Goal: Check status: Check status

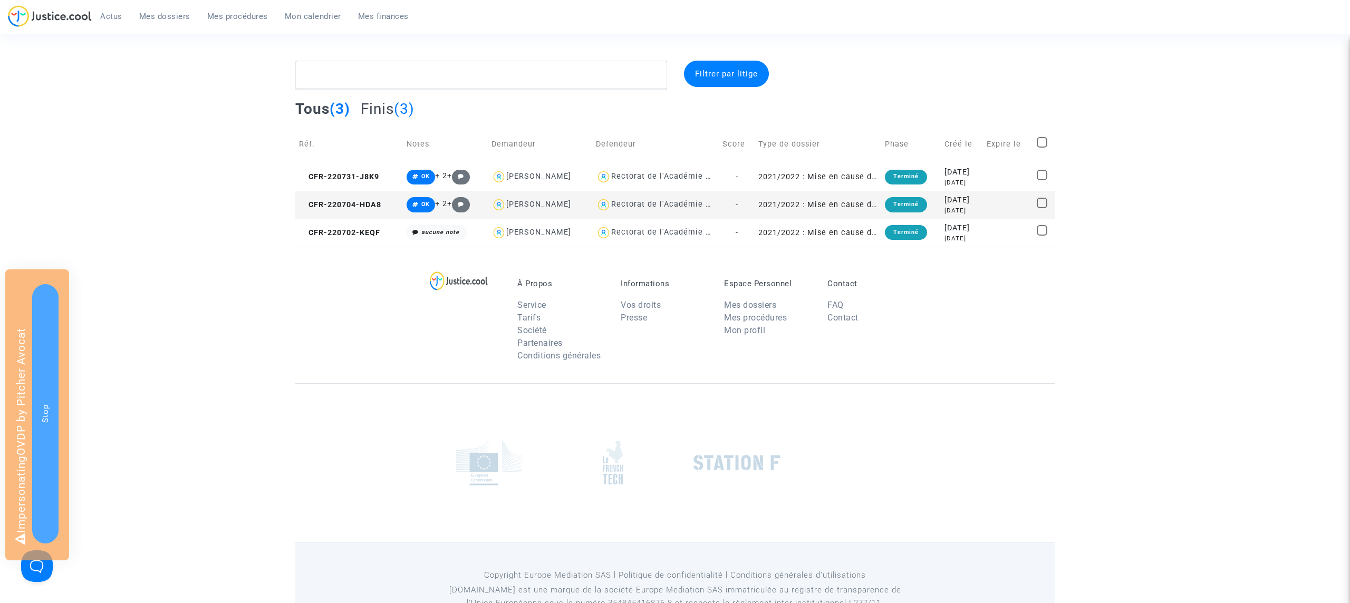
click at [260, 12] on span "Mes procédures" at bounding box center [237, 16] width 61 height 9
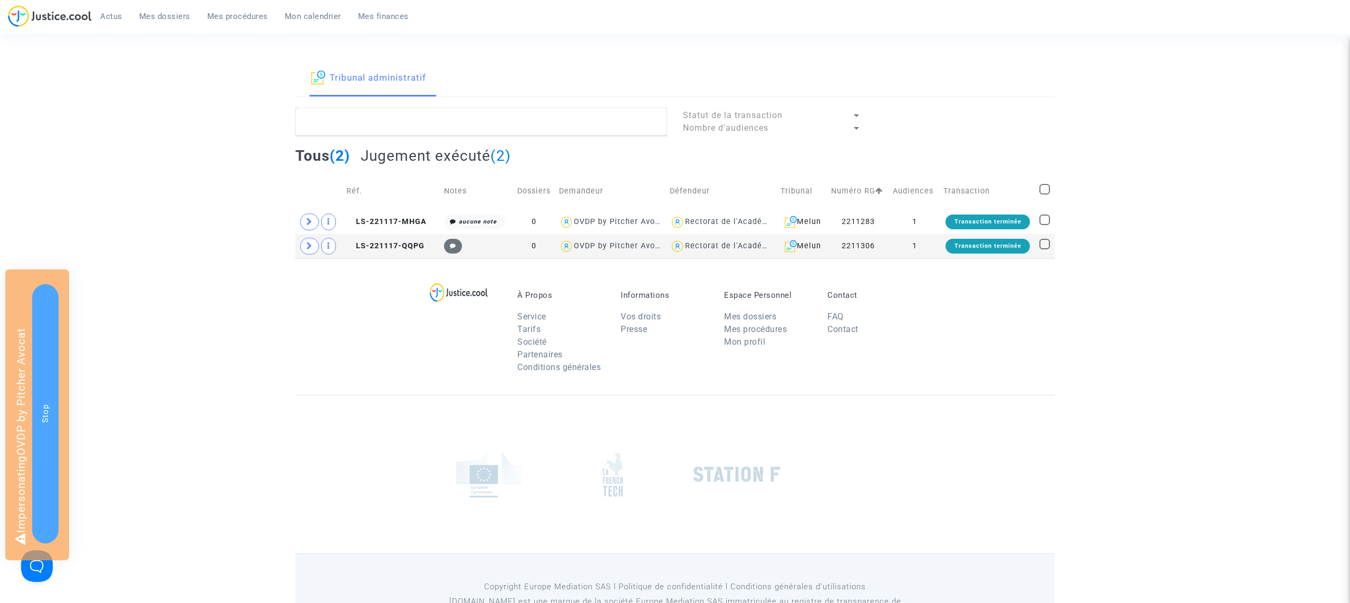
click at [420, 163] on h2 "Jugement exécuté (2)" at bounding box center [436, 156] width 150 height 18
click at [175, 18] on span "Mes dossiers" at bounding box center [164, 16] width 51 height 9
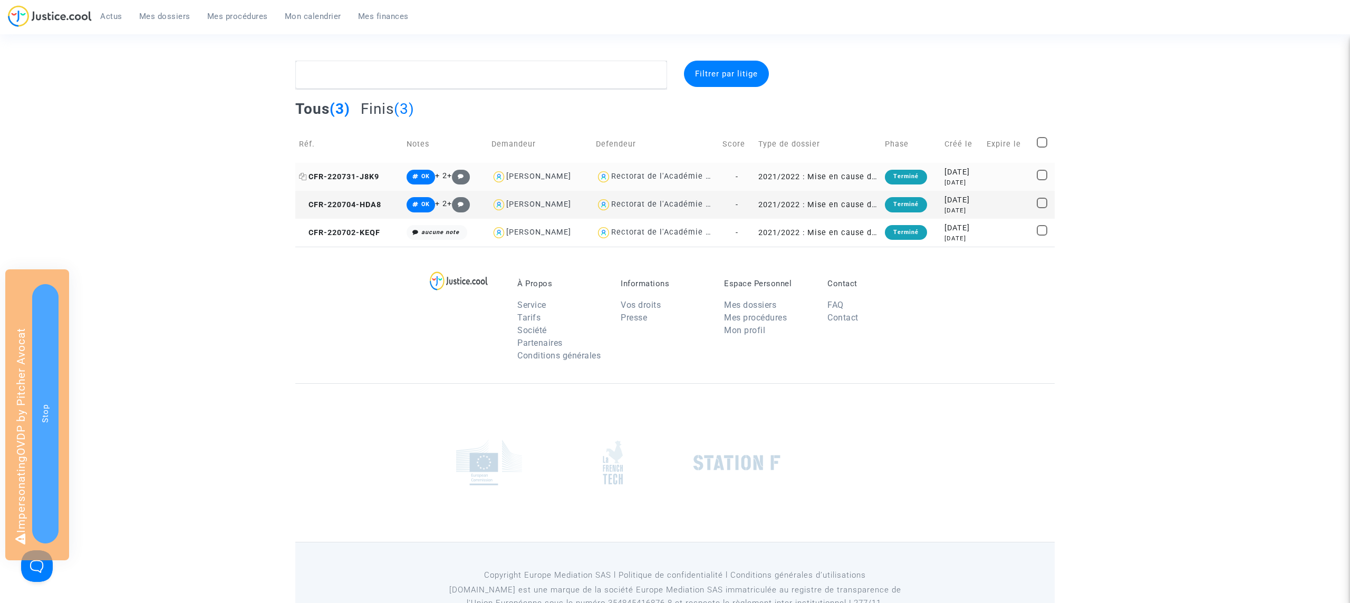
click at [303, 177] on icon at bounding box center [303, 176] width 8 height 7
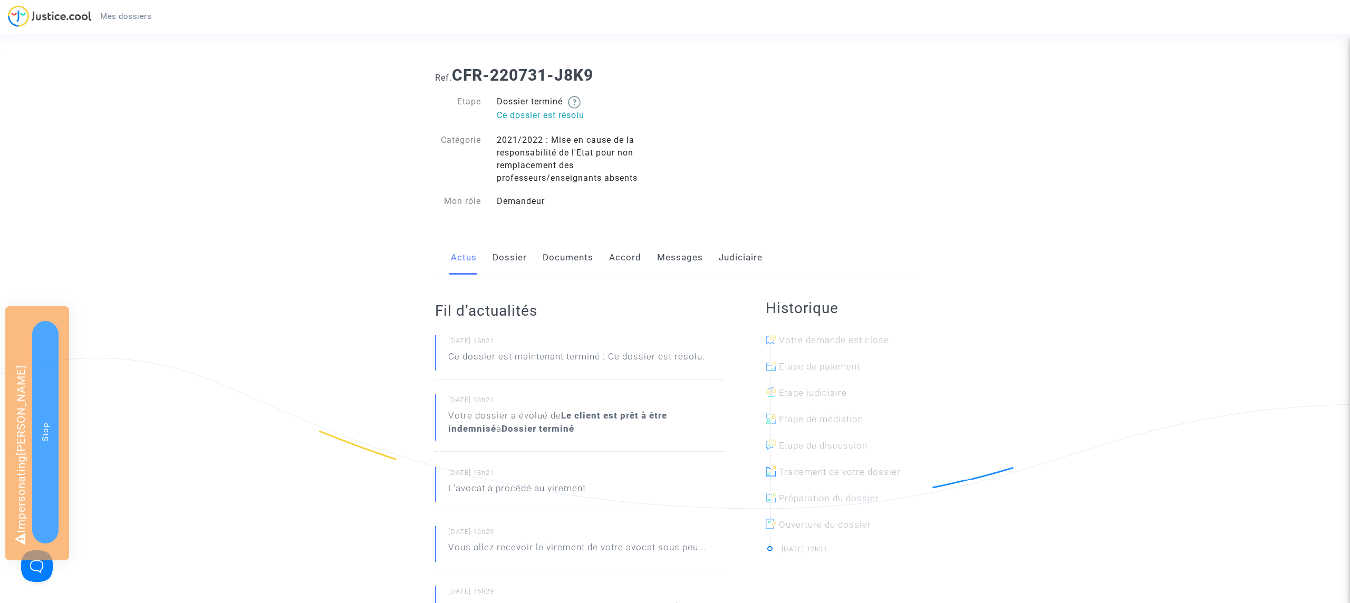
click at [514, 263] on link "Dossier" at bounding box center [509, 257] width 34 height 35
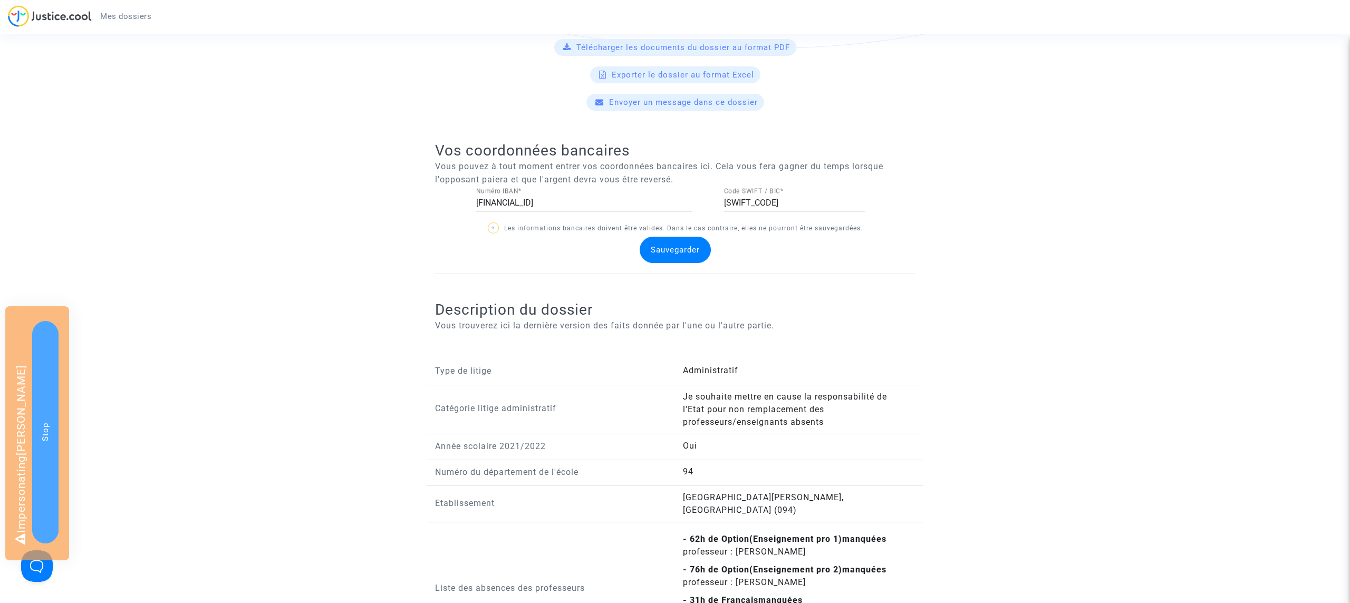
scroll to position [798, 0]
